Goal: Navigation & Orientation: Find specific page/section

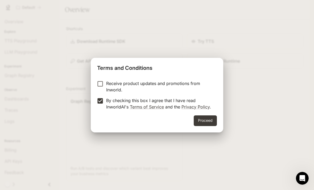
click at [201, 121] on button "Proceed" at bounding box center [205, 120] width 23 height 11
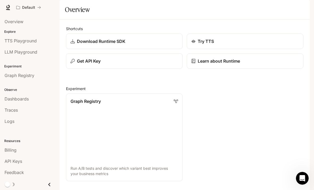
scroll to position [332, 0]
click at [269, 0] on div "Default Runtime Runtime Documentation Documentation" at bounding box center [157, 7] width 314 height 15
click at [163, 105] on link "Graph Registry Run A/B tests and discover which variant best improves your busi…" at bounding box center [124, 136] width 116 height 87
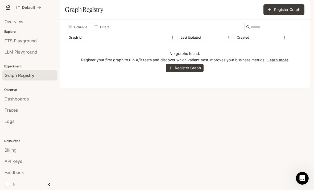
click at [199, 72] on button "Register Graph" at bounding box center [185, 68] width 38 height 9
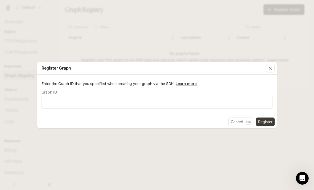
click at [269, 68] on icon "button" at bounding box center [270, 67] width 5 height 5
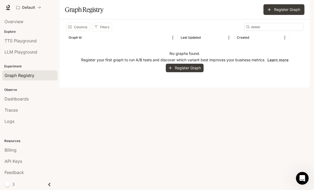
click at [41, 150] on div "Billing" at bounding box center [30, 150] width 51 height 6
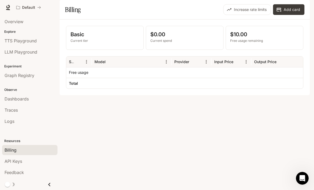
click at [34, 163] on div "API Keys" at bounding box center [30, 161] width 51 height 6
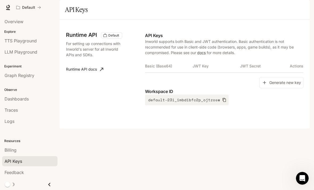
click at [34, 29] on p "Explore" at bounding box center [30, 31] width 60 height 5
click at [22, 26] on link "Overview" at bounding box center [29, 21] width 55 height 10
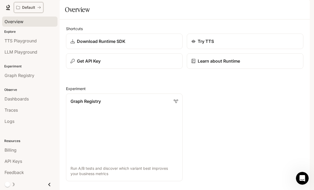
click at [37, 11] on button "Default" at bounding box center [29, 7] width 30 height 11
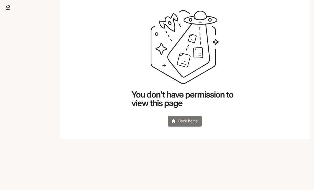
click at [186, 126] on link "Back home" at bounding box center [185, 121] width 34 height 11
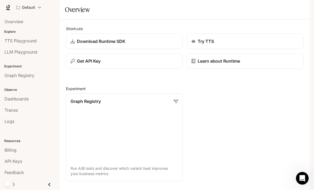
scroll to position [83, 0]
